Goal: Task Accomplishment & Management: Complete application form

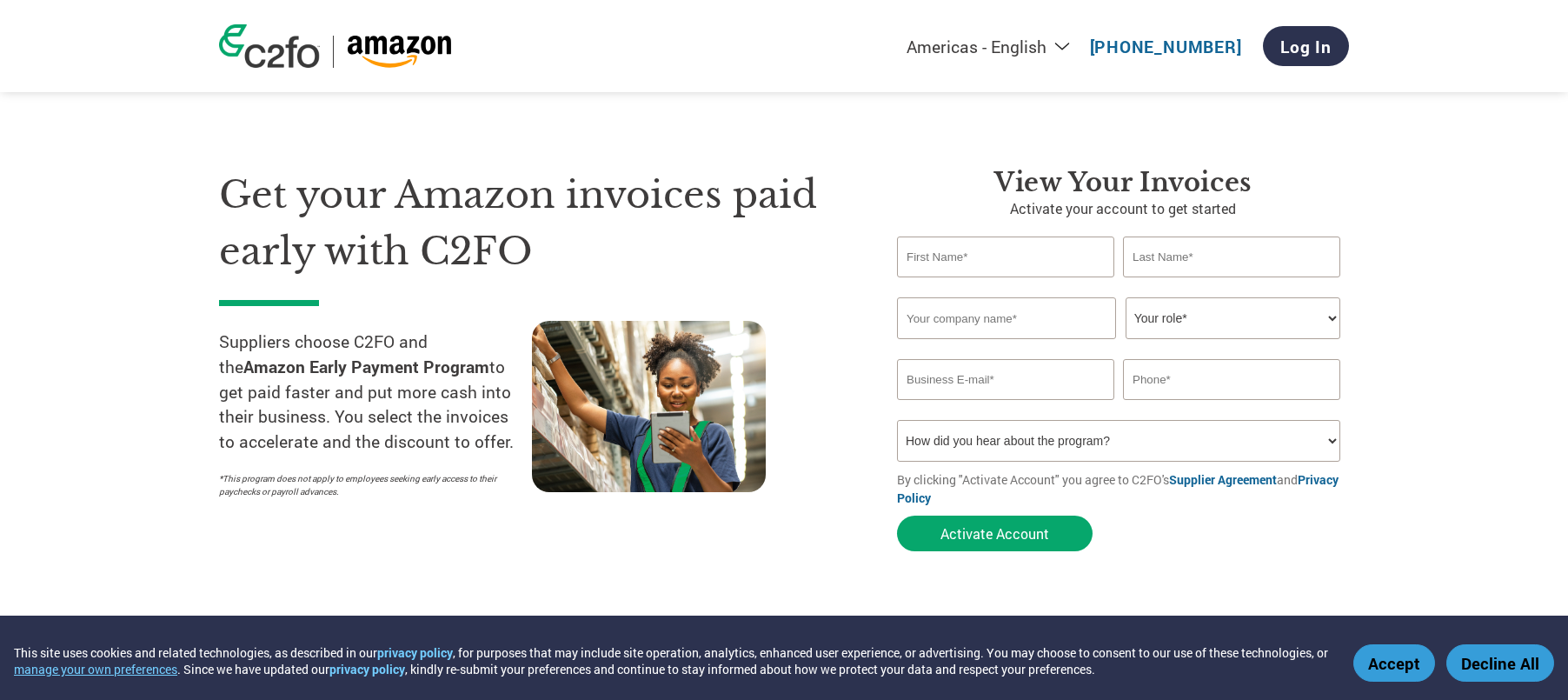
click at [956, 258] on input "text" at bounding box center [1006, 257] width 218 height 41
type input "[PERSON_NAME]"
type input "Wenth"
type input "Drive21, Inc."
type input "[EMAIL_ADDRESS][DOMAIN_NAME]"
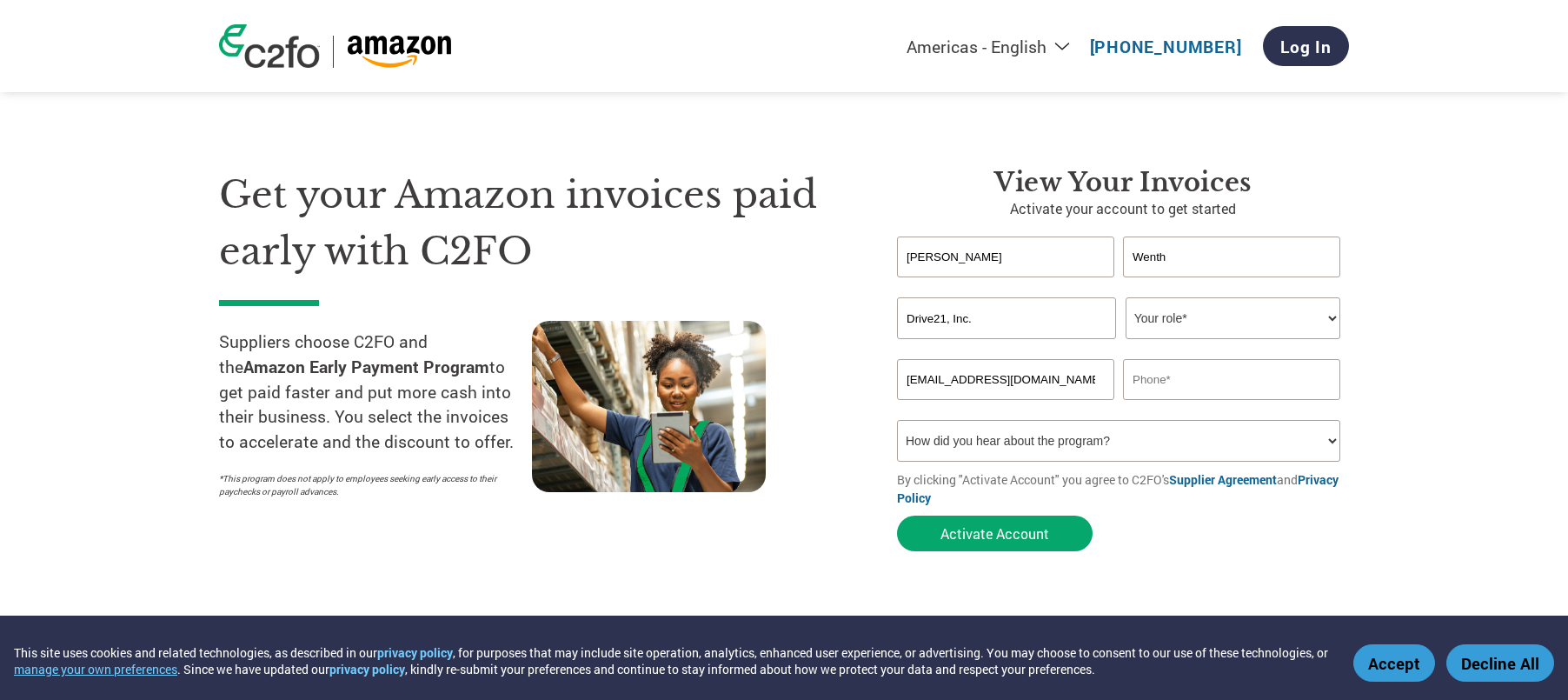
type input "2566066365"
click at [1050, 314] on input "Drive21, Inc." at bounding box center [1007, 318] width 219 height 42
type input "Friction, LLC"
click at [1224, 341] on div "Invalid company name or company name is too long" at bounding box center [1118, 346] width 443 height 11
click at [1222, 326] on select "Your role* CFO Controller Credit Manager Finance Director Treasurer CEO Preside…" at bounding box center [1233, 318] width 215 height 42
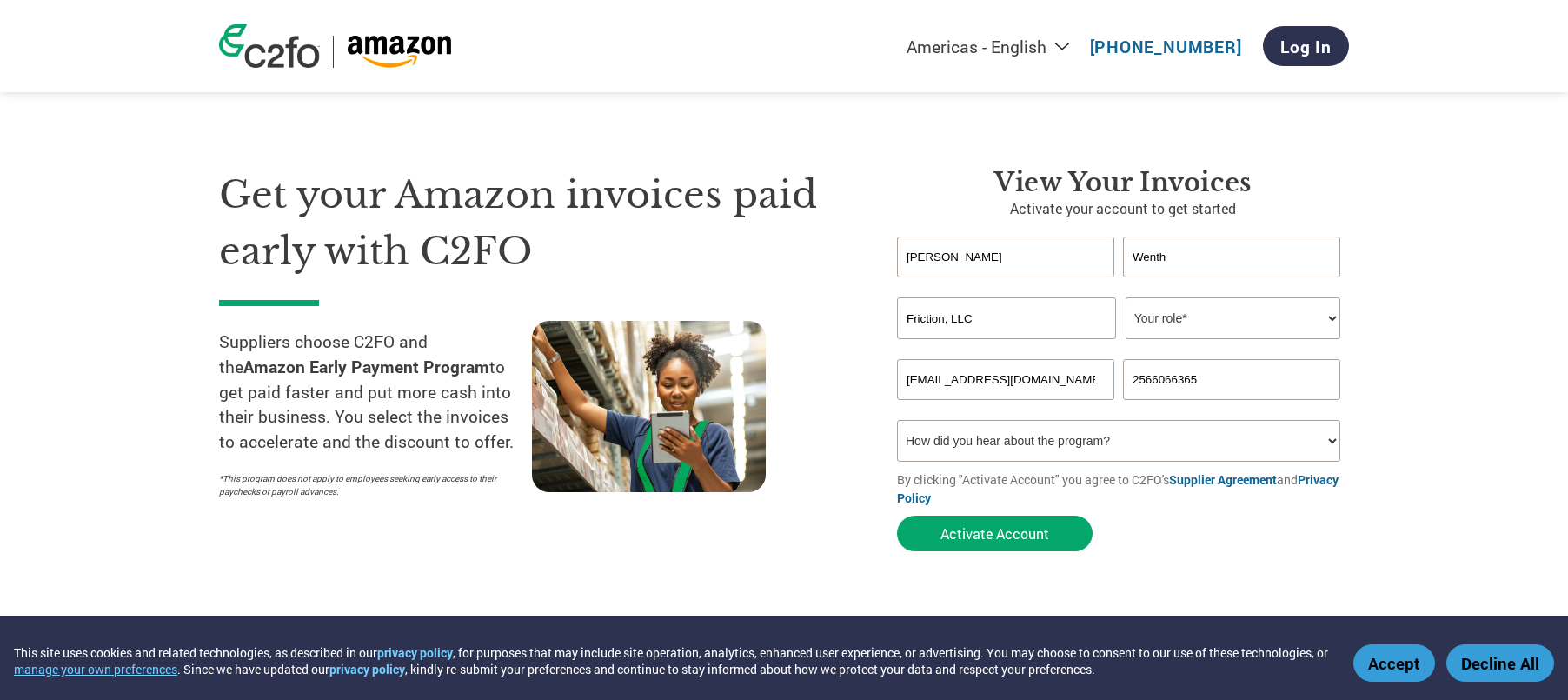
select select "FINANCE_DIRECTOR"
click at [1126, 297] on select "Your role* CFO Controller Credit Manager Finance Director Treasurer CEO Preside…" at bounding box center [1233, 318] width 215 height 42
click at [1064, 438] on select "How did you hear about the program? Received a letter Email Social Media Online…" at bounding box center [1118, 441] width 443 height 42
select select "Other"
click at [897, 420] on select "How did you hear about the program? Received a letter Email Social Media Online…" at bounding box center [1118, 441] width 443 height 42
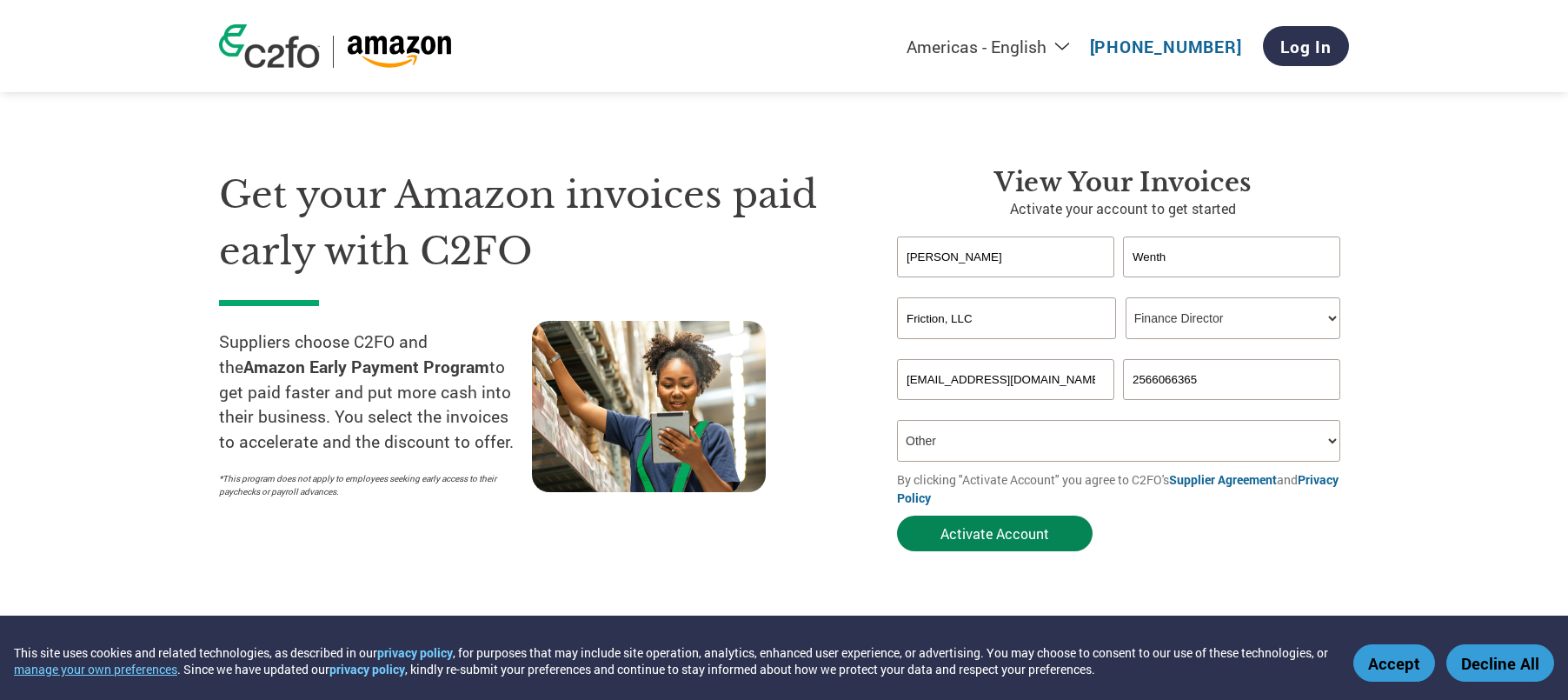
click at [1001, 521] on button "Activate Account" at bounding box center [995, 533] width 196 height 35
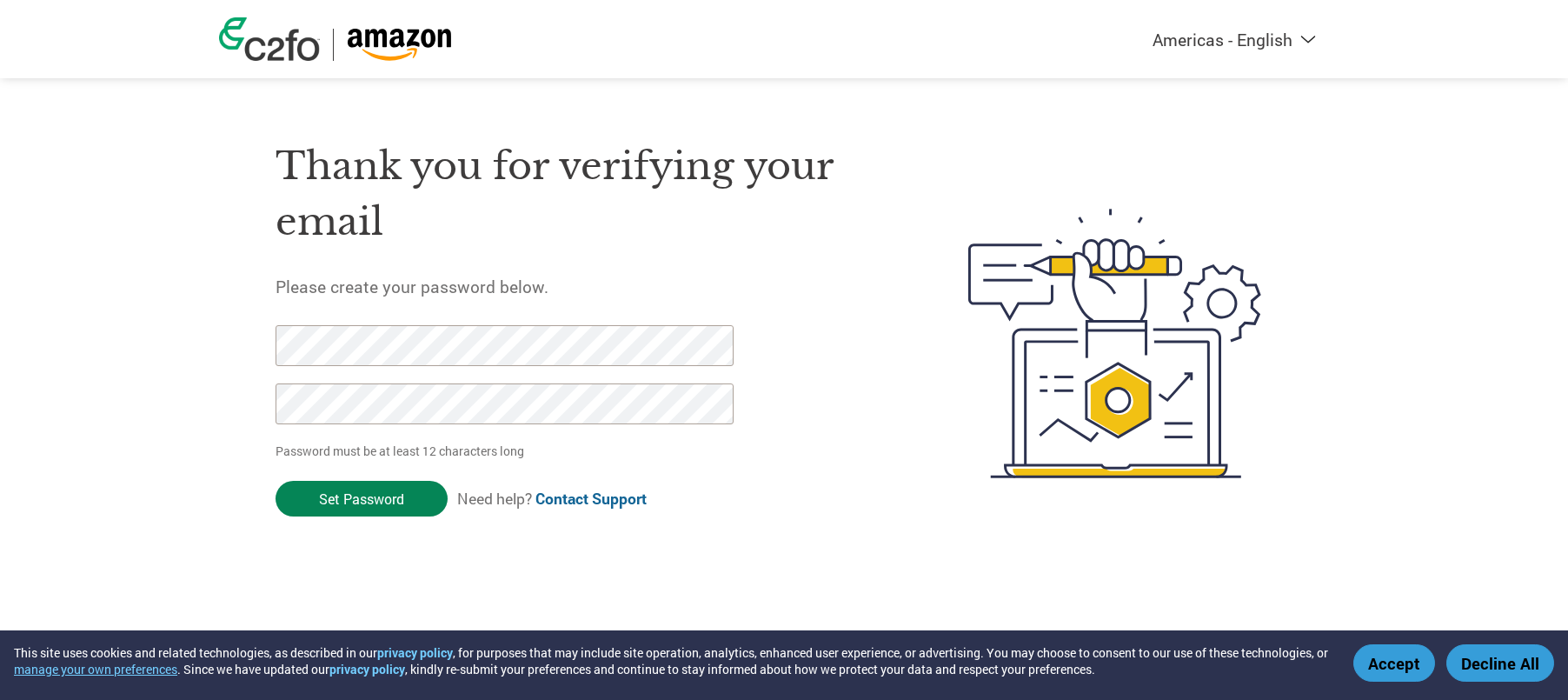
click at [320, 482] on input "Set Password" at bounding box center [362, 498] width 172 height 35
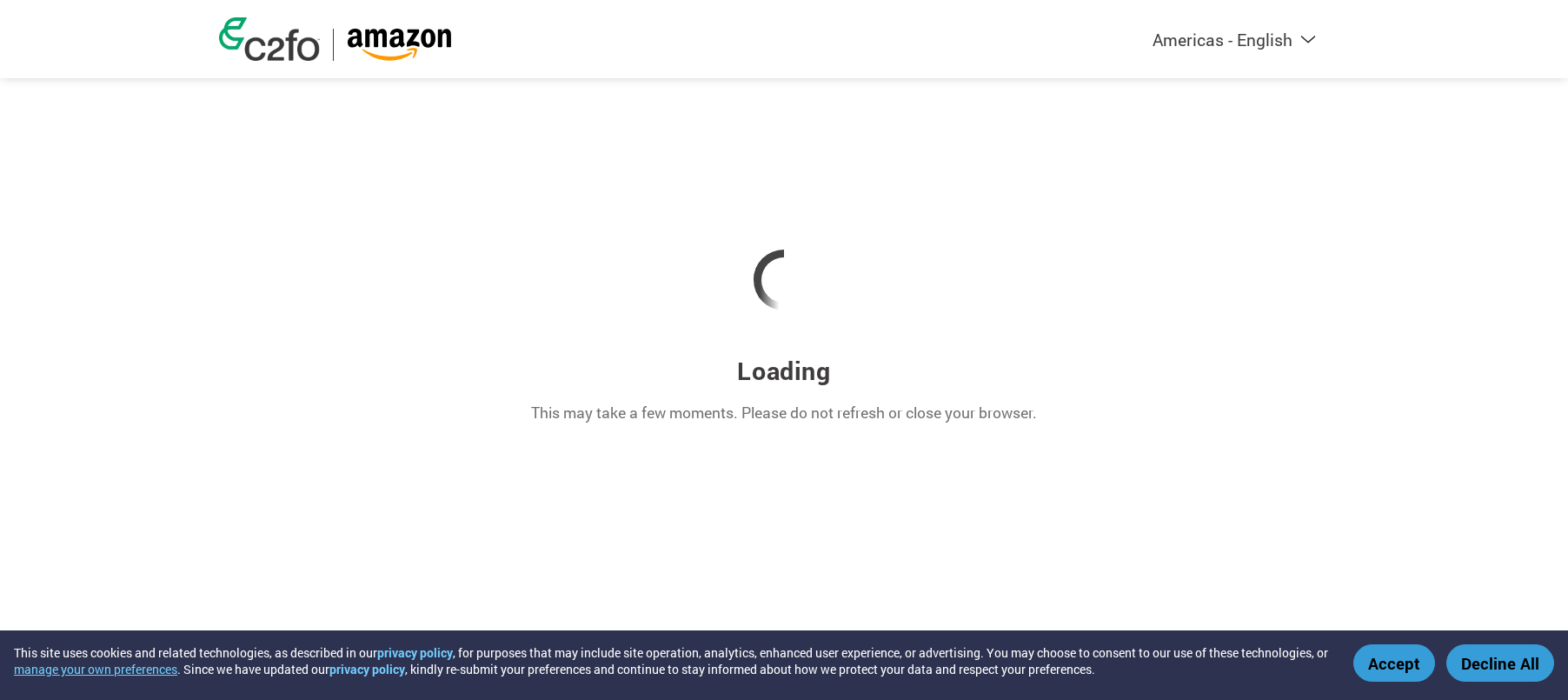
click at [1379, 657] on button "Accept" at bounding box center [1394, 663] width 82 height 37
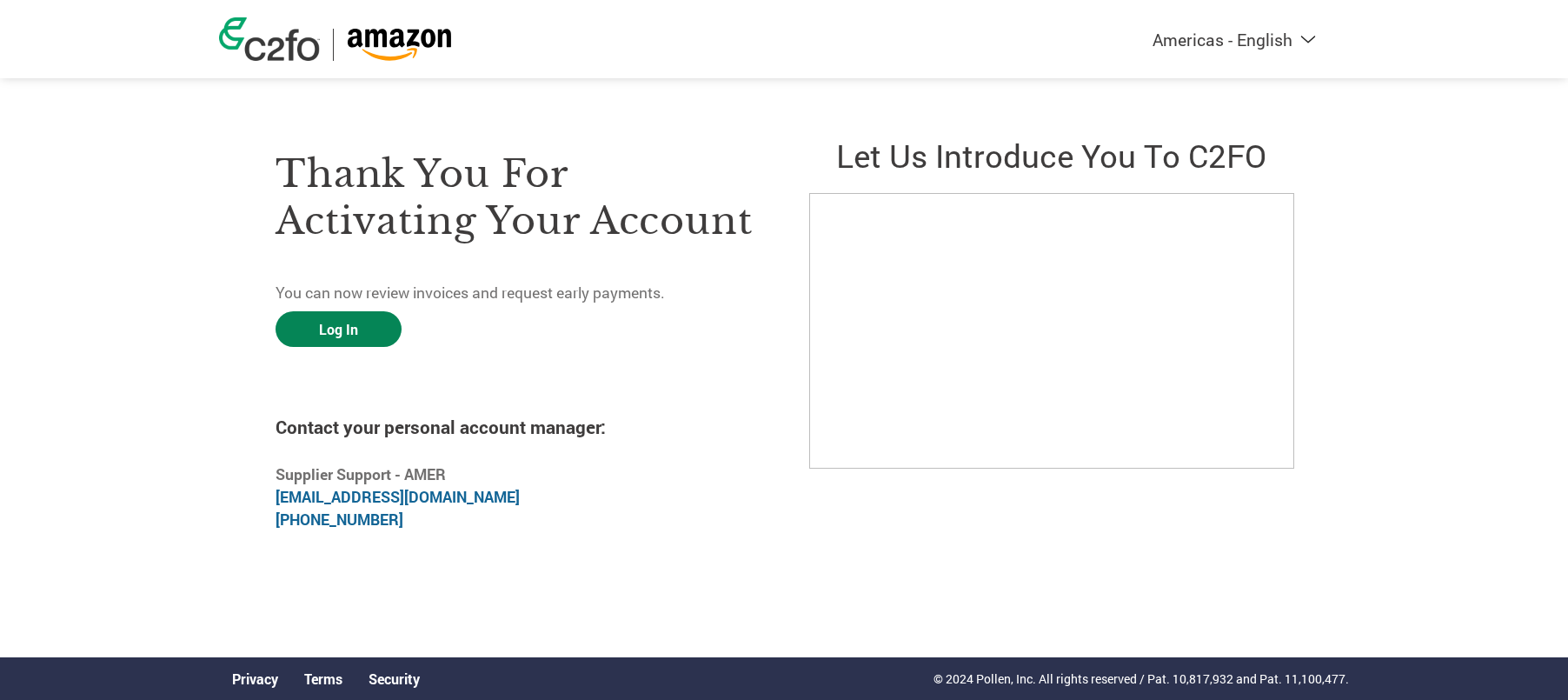
click at [363, 332] on link "Log In" at bounding box center [338, 328] width 126 height 35
